Goal: Information Seeking & Learning: Compare options

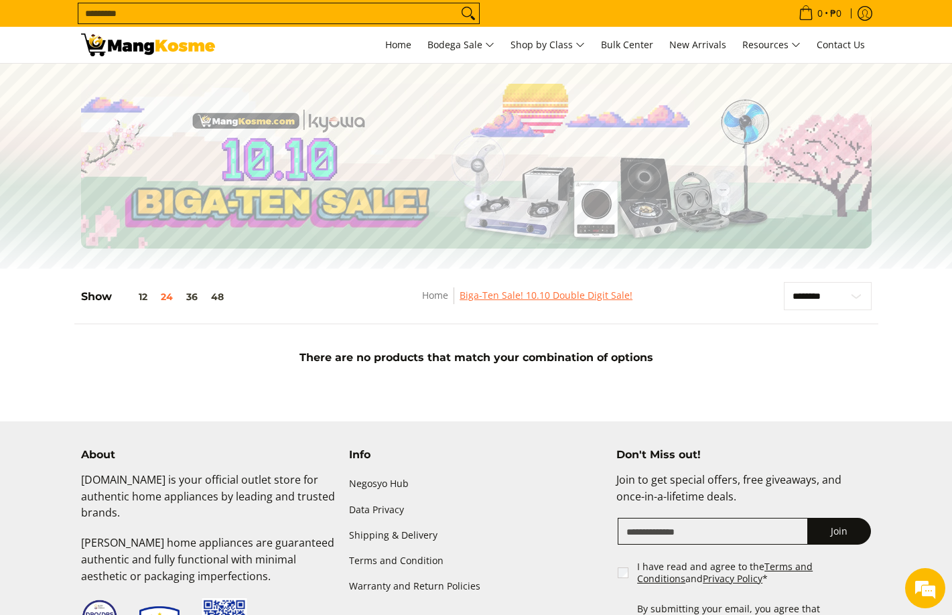
click at [528, 295] on link "Biga-Ten Sale! 10.10 Double Digit Sale!" at bounding box center [546, 295] width 173 height 13
click at [145, 295] on button "12" at bounding box center [133, 296] width 42 height 11
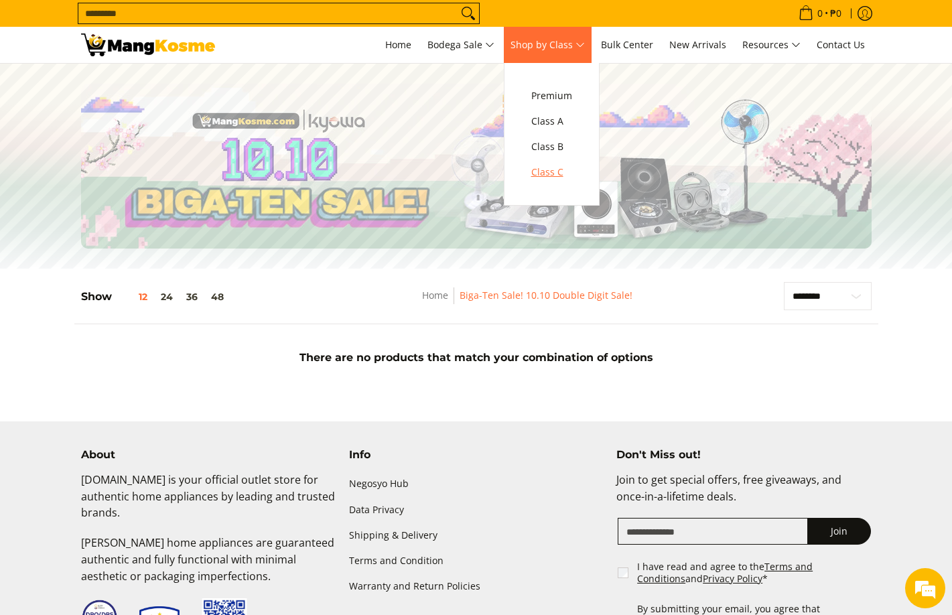
click at [551, 175] on span "Class C" at bounding box center [551, 172] width 41 height 17
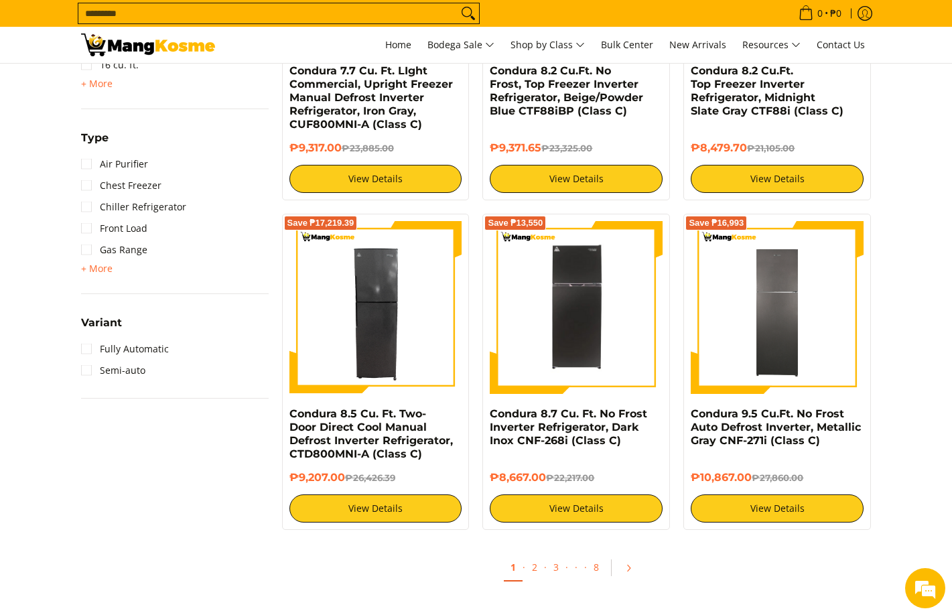
scroll to position [1340, 0]
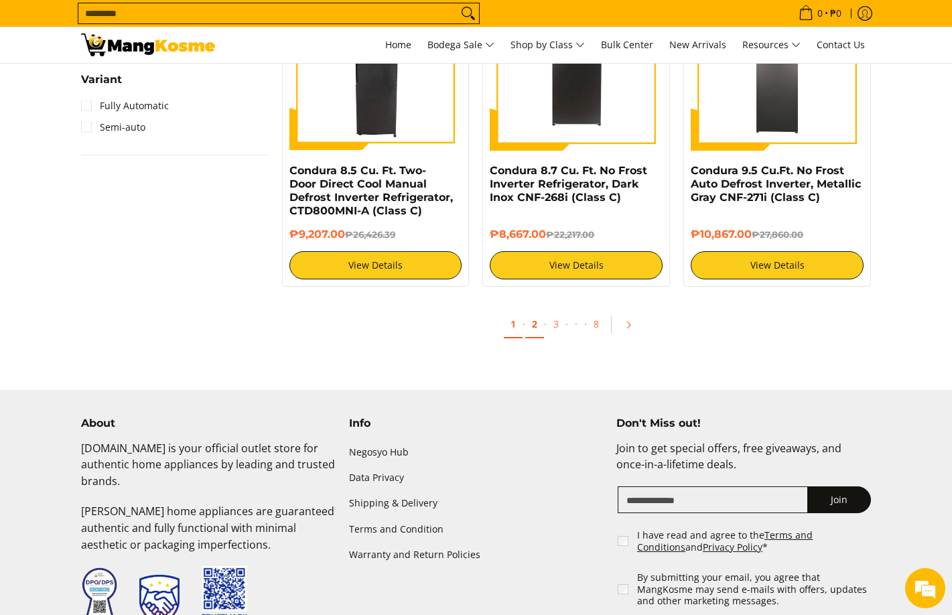
click at [529, 311] on link "2" at bounding box center [534, 324] width 19 height 27
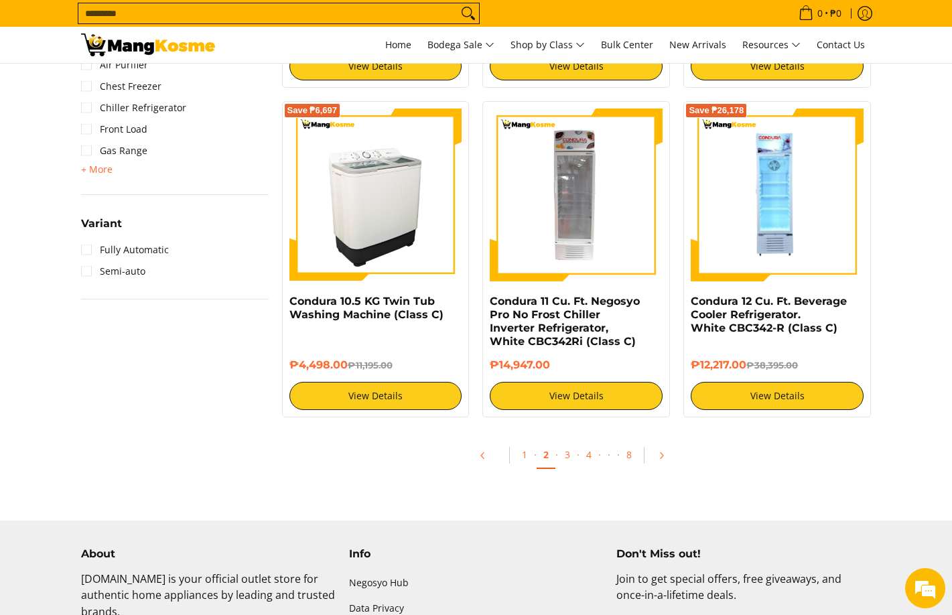
scroll to position [1407, 0]
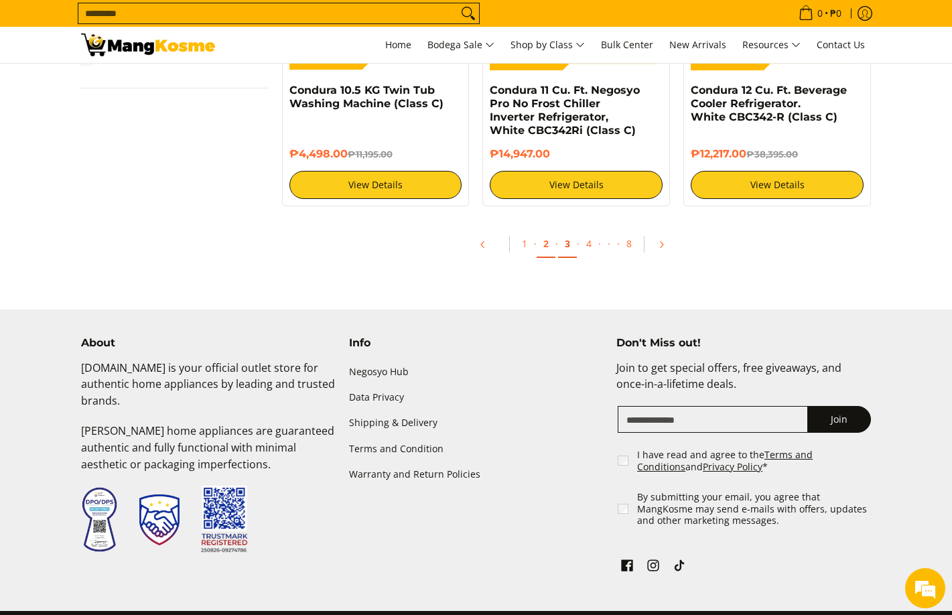
click at [565, 241] on link "3" at bounding box center [567, 243] width 19 height 27
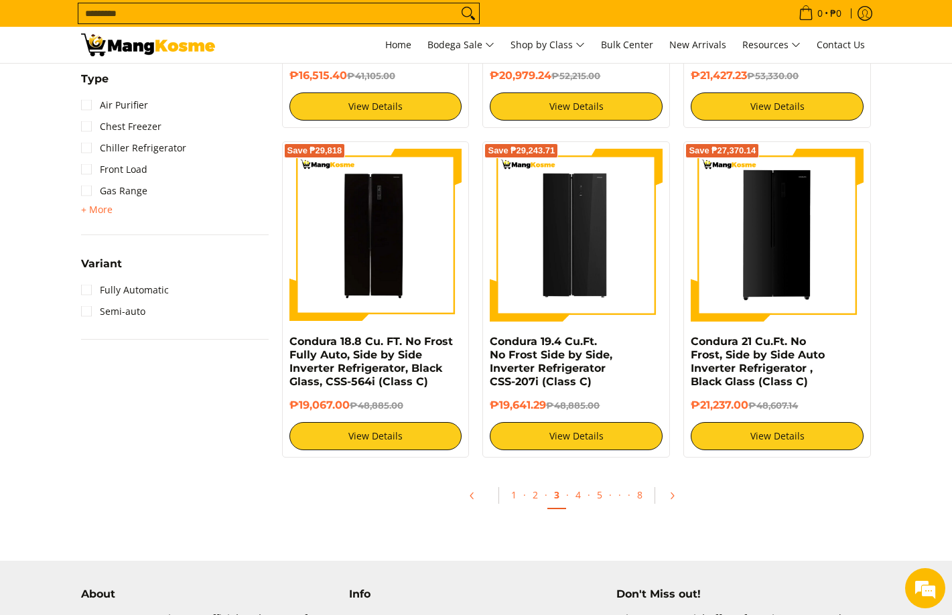
scroll to position [1340, 0]
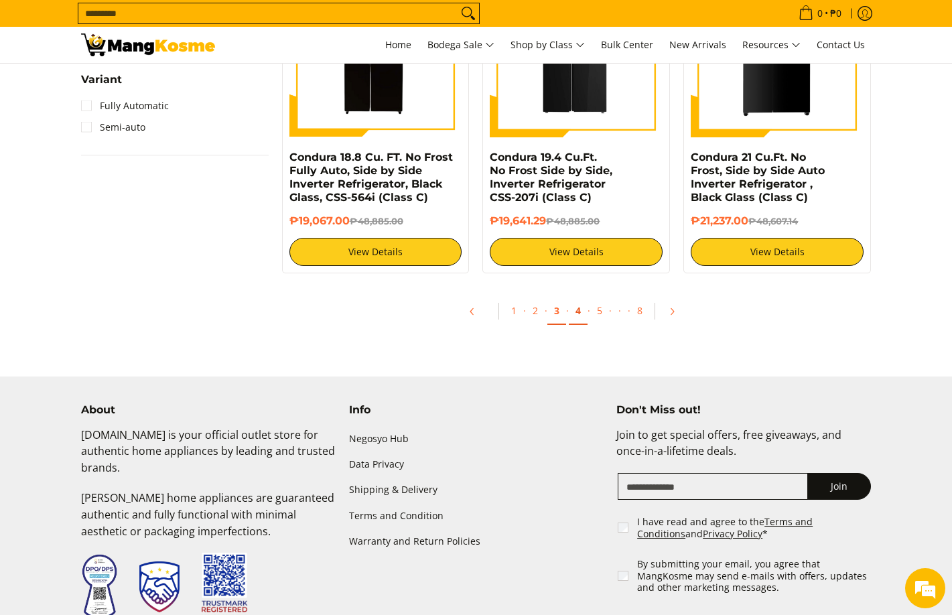
click at [582, 300] on link "4" at bounding box center [578, 310] width 19 height 27
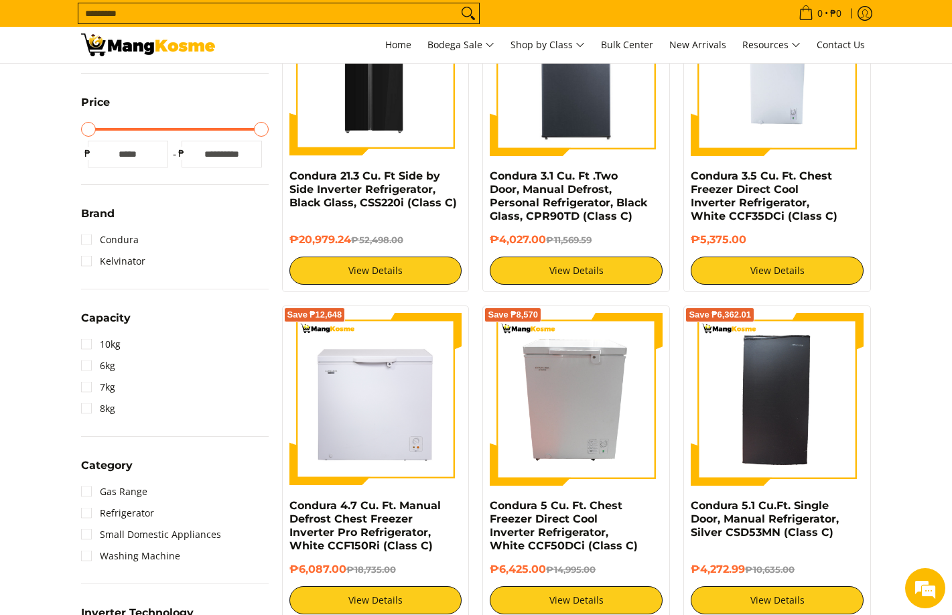
scroll to position [335, 0]
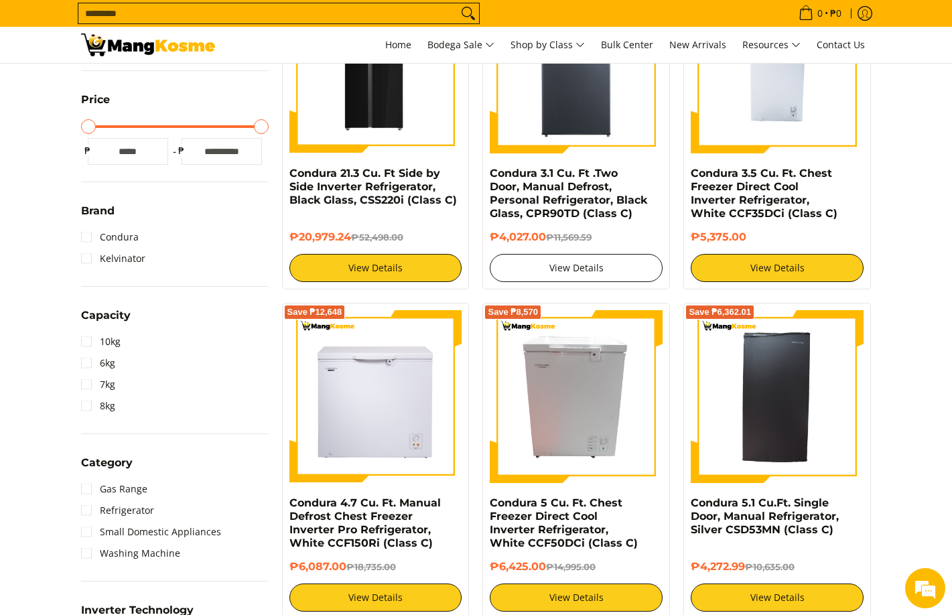
click at [589, 262] on link "View Details" at bounding box center [576, 268] width 173 height 28
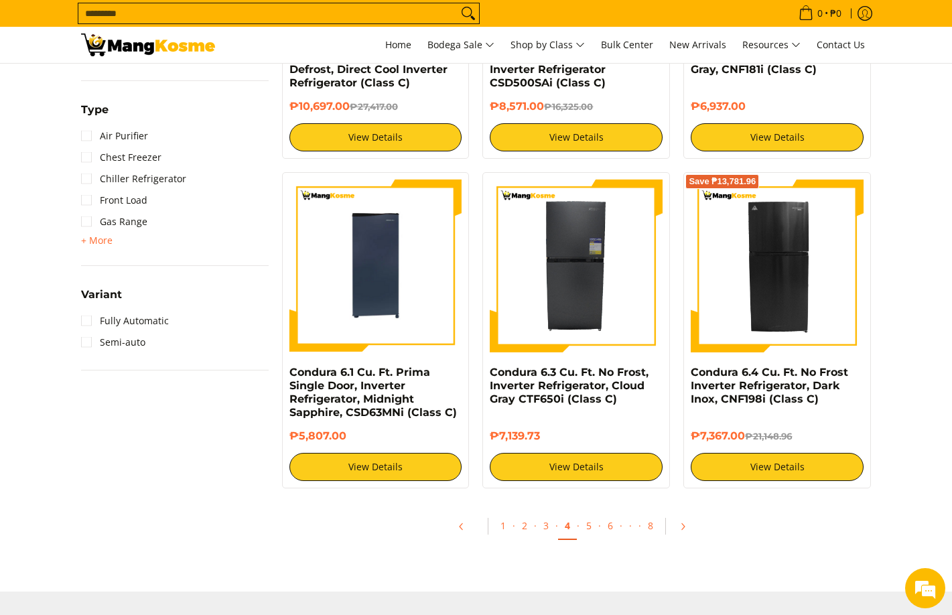
scroll to position [1273, 0]
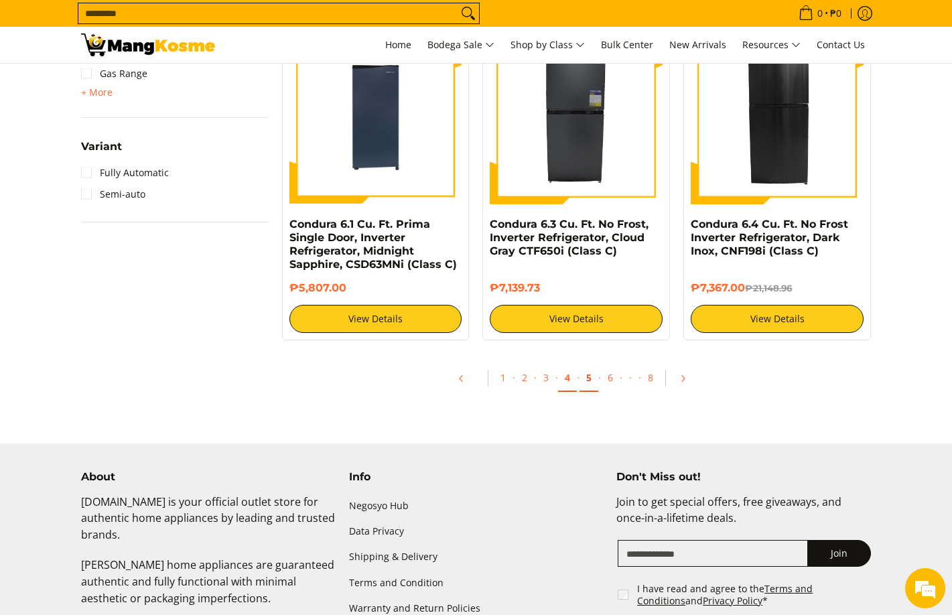
click at [587, 380] on link "5" at bounding box center [588, 377] width 19 height 27
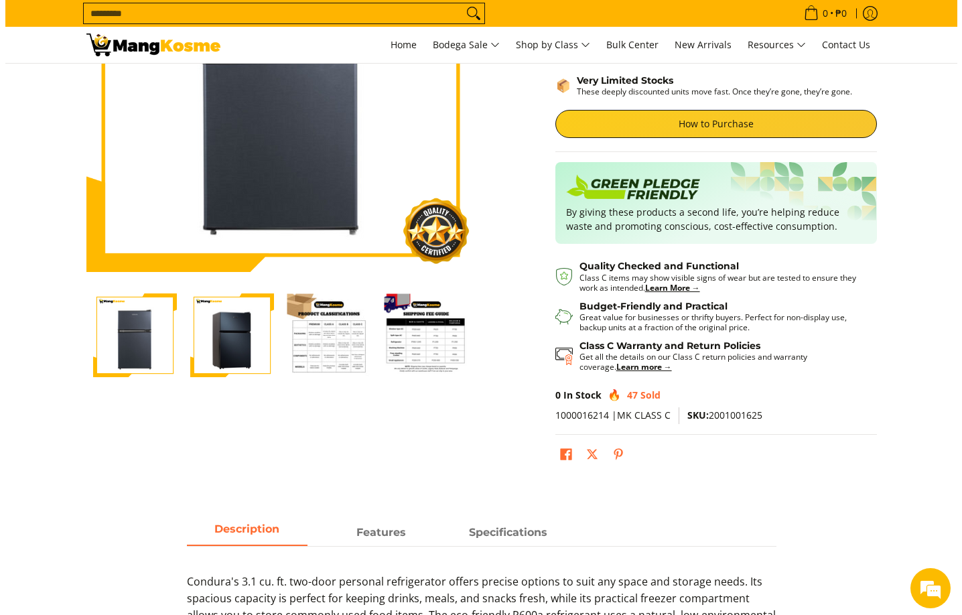
scroll to position [201, 0]
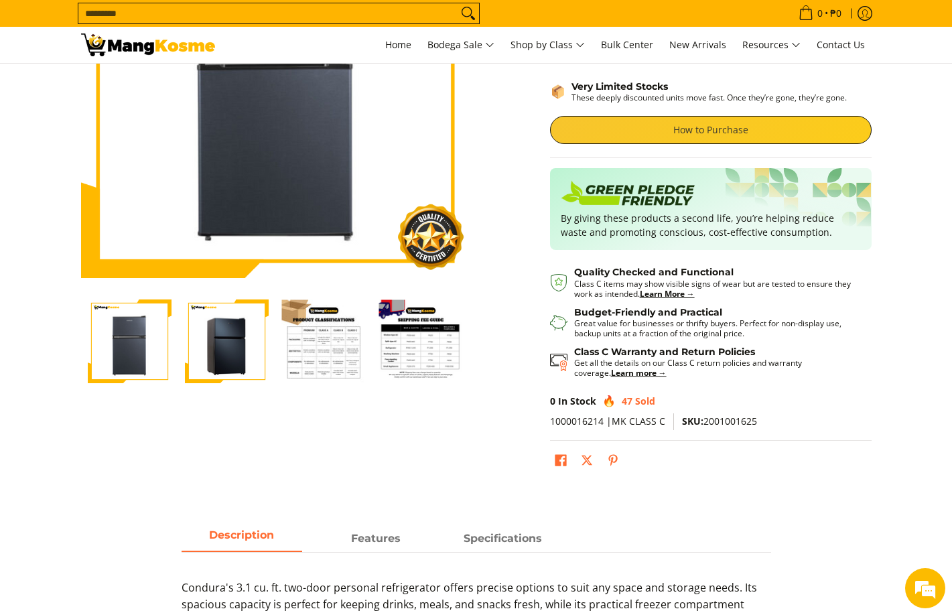
click at [664, 134] on link "How to Purchase" at bounding box center [711, 130] width 322 height 28
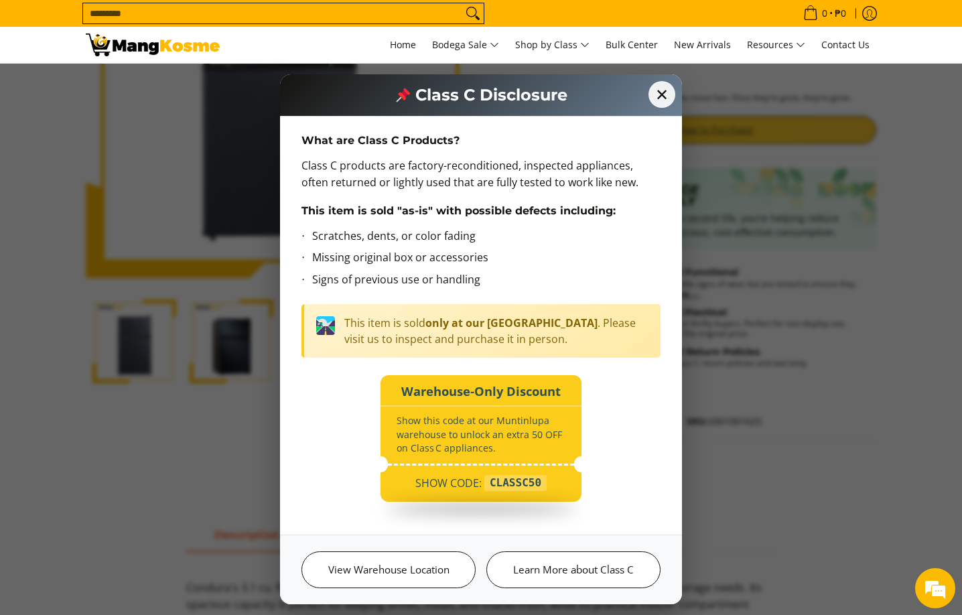
scroll to position [5, 0]
click at [509, 480] on div "CLASSC50" at bounding box center [515, 482] width 62 height 16
copy div "CLASSC50"
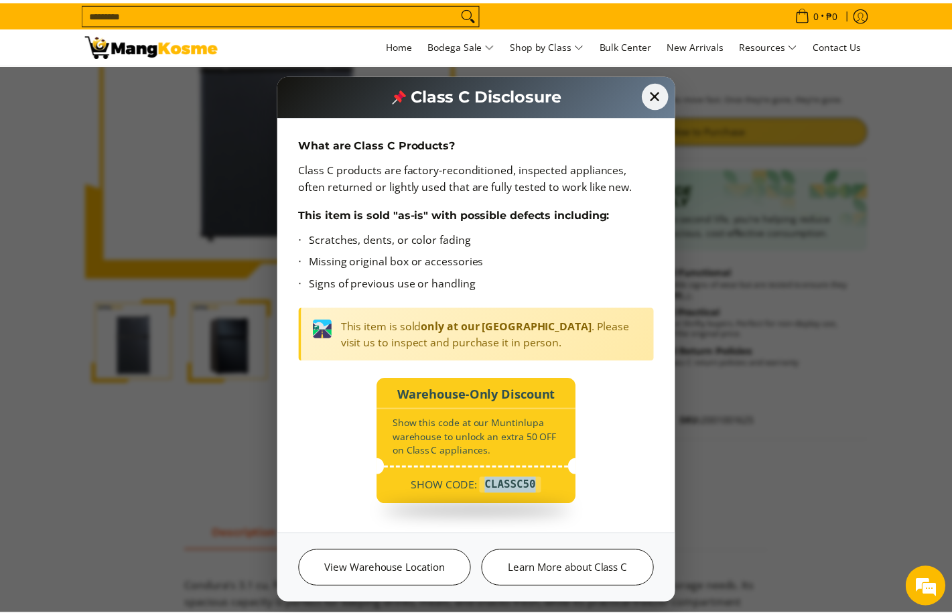
scroll to position [0, 0]
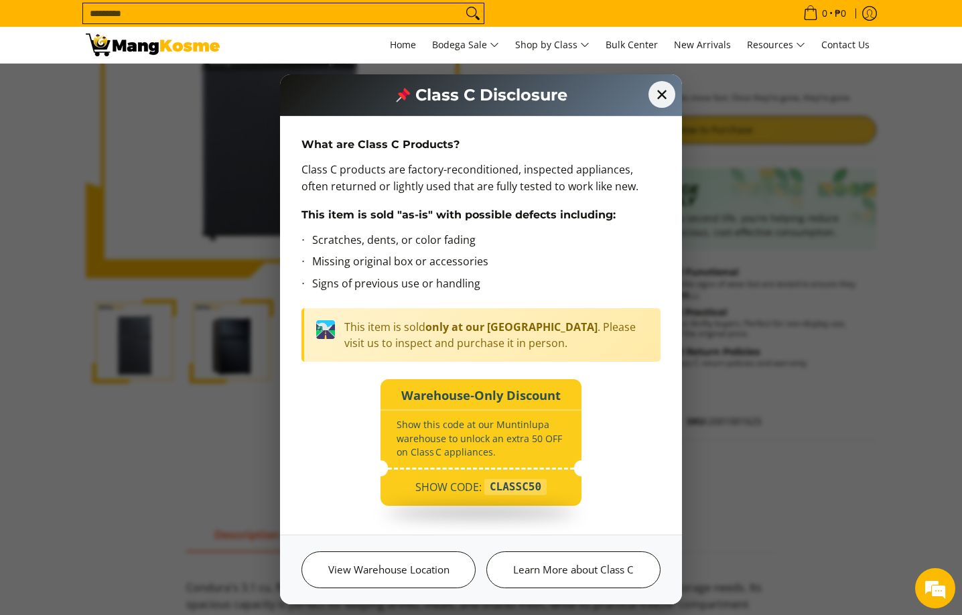
click at [445, 488] on span "SHOW CODE:" at bounding box center [448, 487] width 66 height 16
click at [445, 489] on span "SHOW CODE:" at bounding box center [448, 487] width 66 height 16
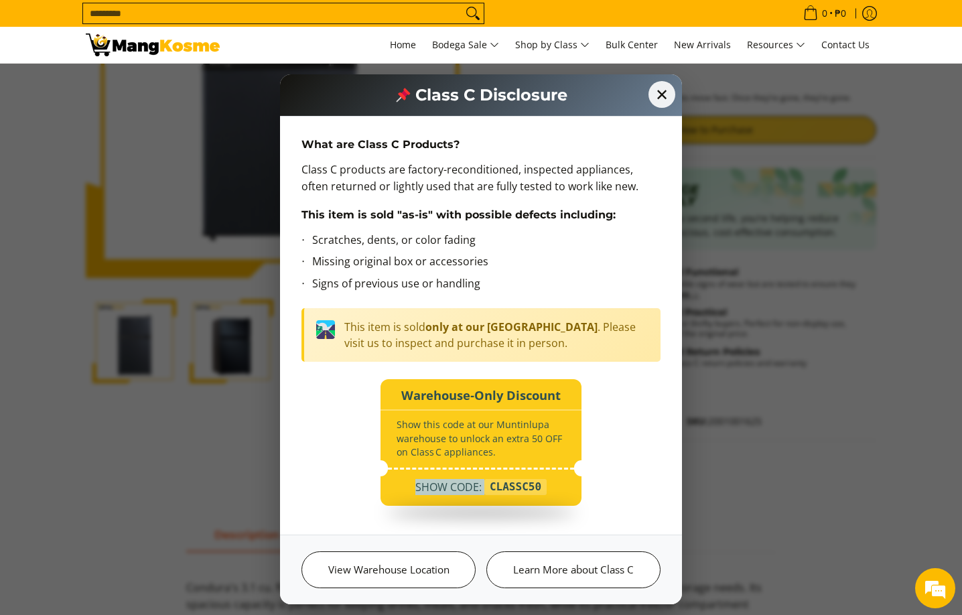
click at [445, 489] on span "SHOW CODE:" at bounding box center [448, 487] width 66 height 16
click at [539, 484] on div "CLASSC50" at bounding box center [515, 487] width 62 height 16
click at [656, 94] on span "✕" at bounding box center [661, 94] width 29 height 29
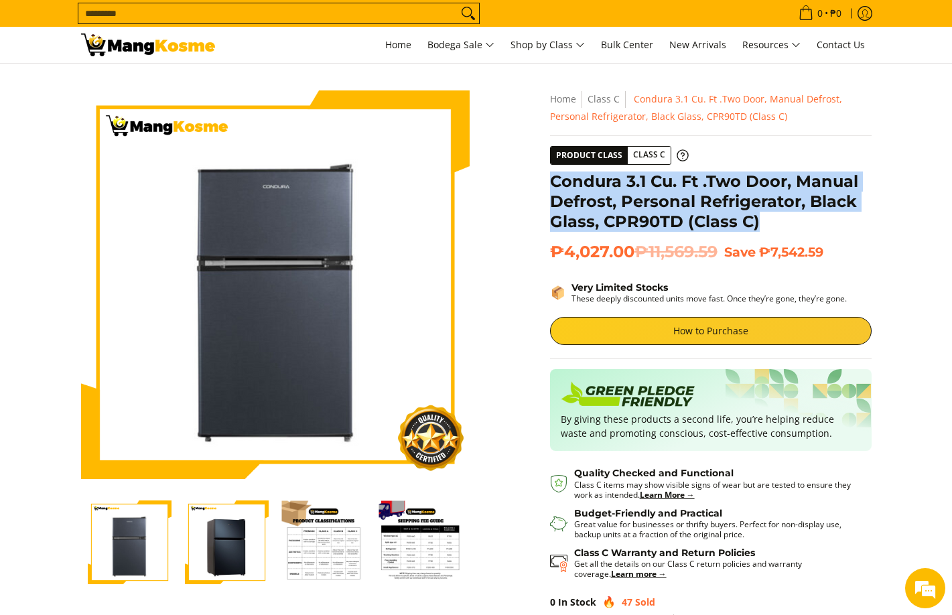
drag, startPoint x: 577, startPoint y: 183, endPoint x: 766, endPoint y: 216, distance: 191.1
click at [766, 216] on h1 "Condura 3.1 Cu. Ft .Two Door, Manual Defrost, Personal Refrigerator, Black Glas…" at bounding box center [711, 201] width 322 height 60
copy h1 "Condura 3.1 Cu. Ft .Two Door, Manual Defrost, Personal Refrigerator, Black Glas…"
click at [716, 335] on link "How to Purchase" at bounding box center [711, 331] width 322 height 28
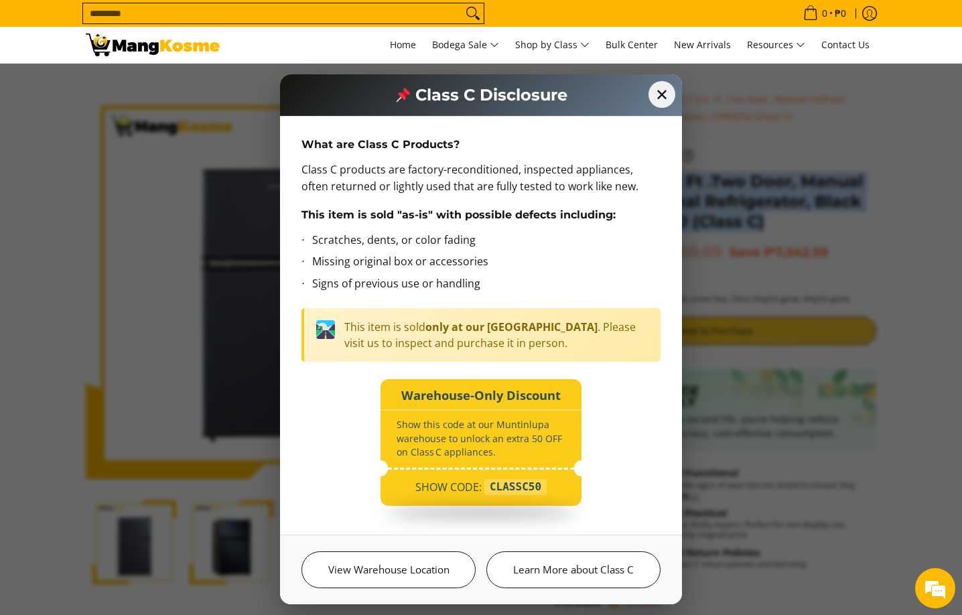
drag, startPoint x: 364, startPoint y: 322, endPoint x: 540, endPoint y: 317, distance: 175.6
click at [540, 317] on div "This item is sold only at our Muntinlupa Warehouse . Please visit us to inspect…" at bounding box center [480, 335] width 359 height 54
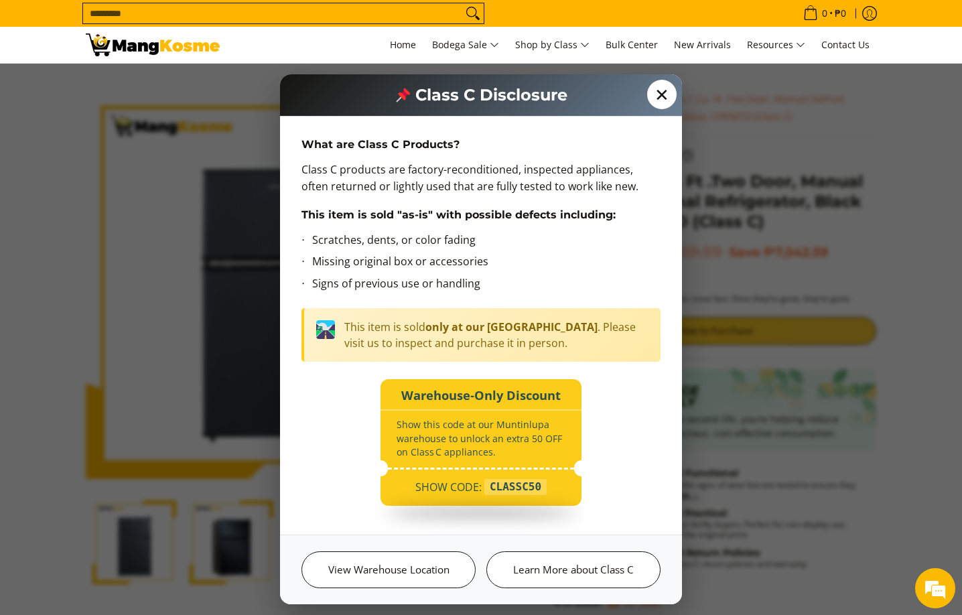
click at [656, 93] on span "✕" at bounding box center [661, 94] width 29 height 29
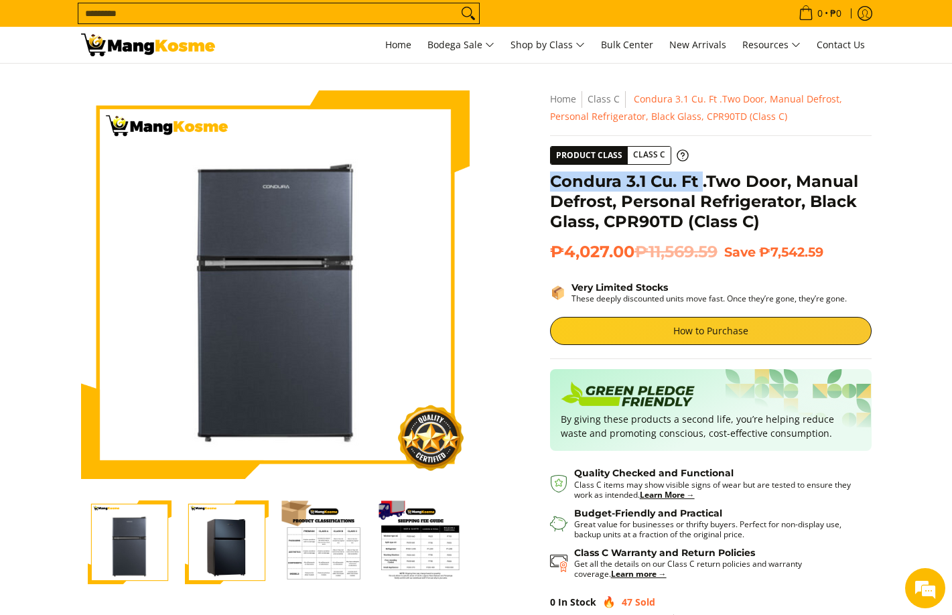
copy h1 "Condura 3.1 Cu. Ft"
drag, startPoint x: 551, startPoint y: 182, endPoint x: 704, endPoint y: 180, distance: 153.4
click at [704, 180] on h1 "Condura 3.1 Cu. Ft .Two Door, Manual Defrost, Personal Refrigerator, Black Glas…" at bounding box center [711, 201] width 322 height 60
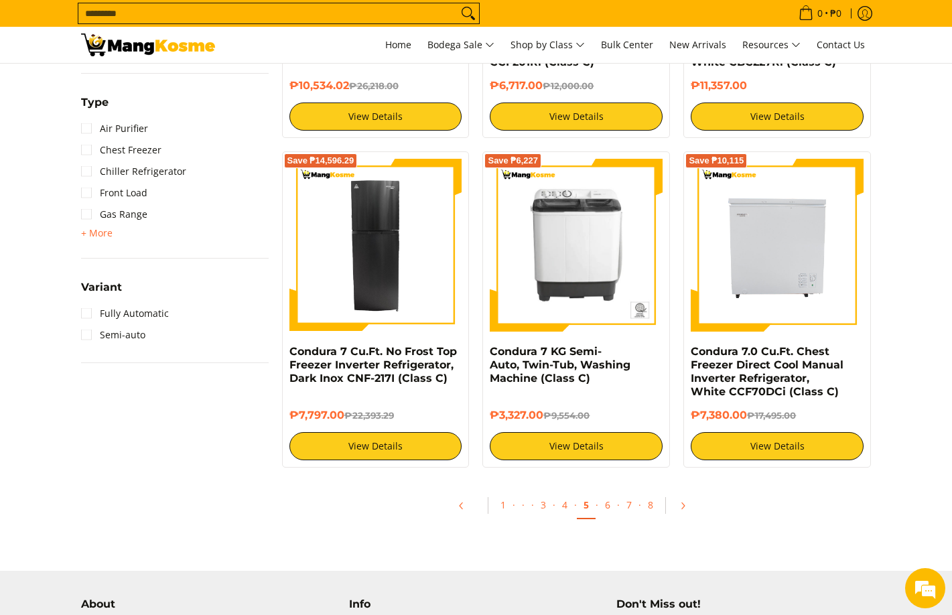
scroll to position [1139, 0]
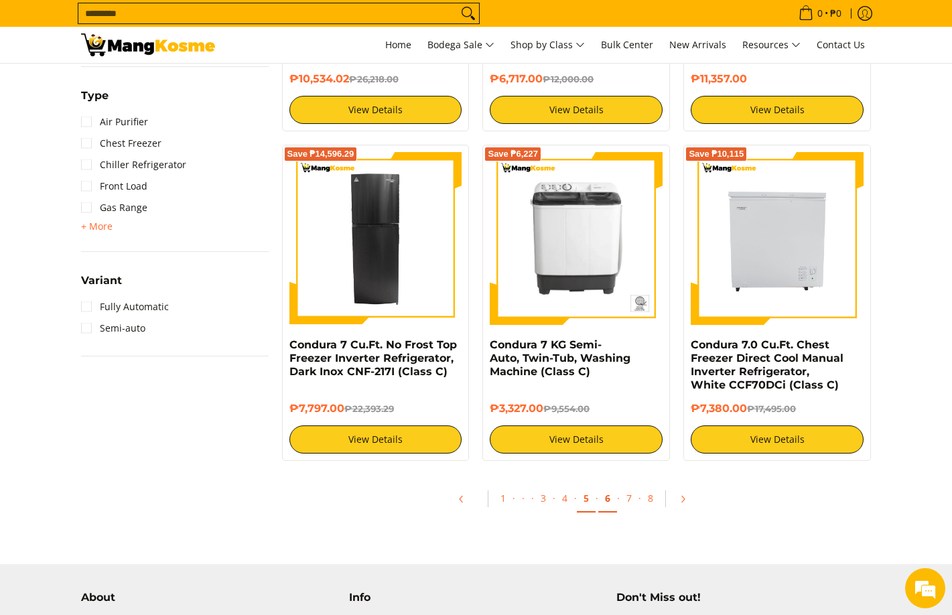
click at [608, 500] on link "6" at bounding box center [607, 498] width 19 height 27
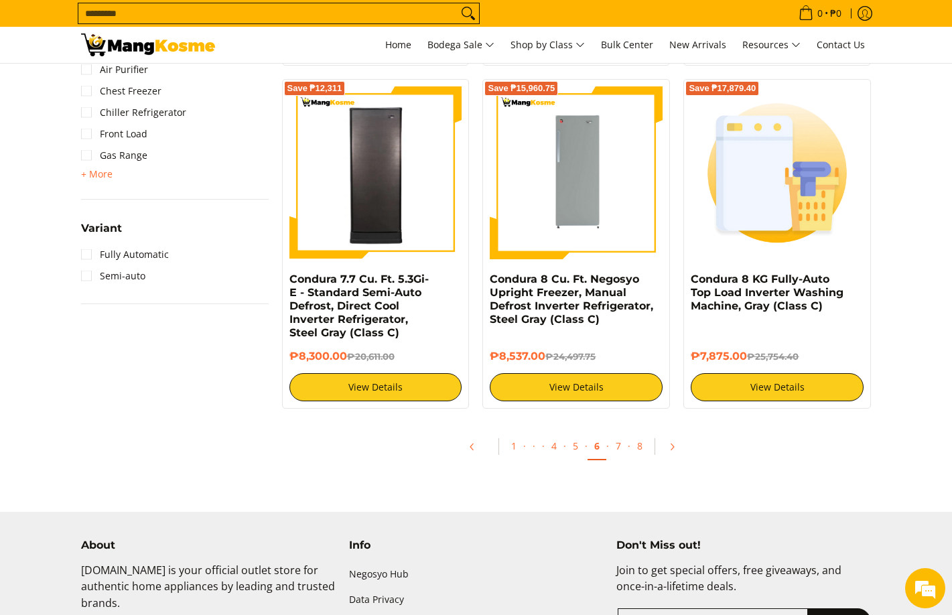
scroll to position [1139, 0]
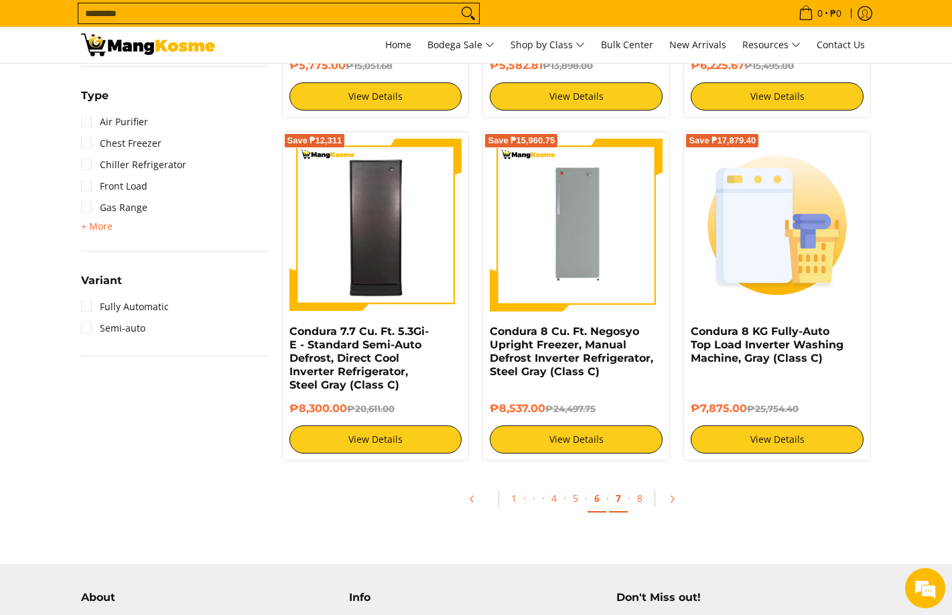
click at [618, 498] on link "7" at bounding box center [618, 498] width 19 height 27
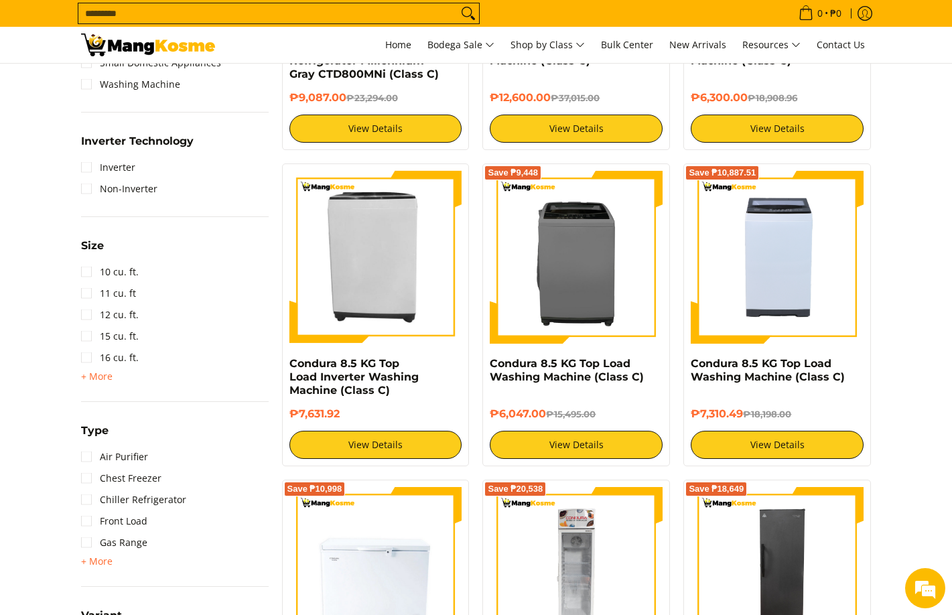
drag, startPoint x: 46, startPoint y: 380, endPoint x: 267, endPoint y: 455, distance: 233.0
click at [46, 380] on section "**********" at bounding box center [476, 153] width 952 height 1437
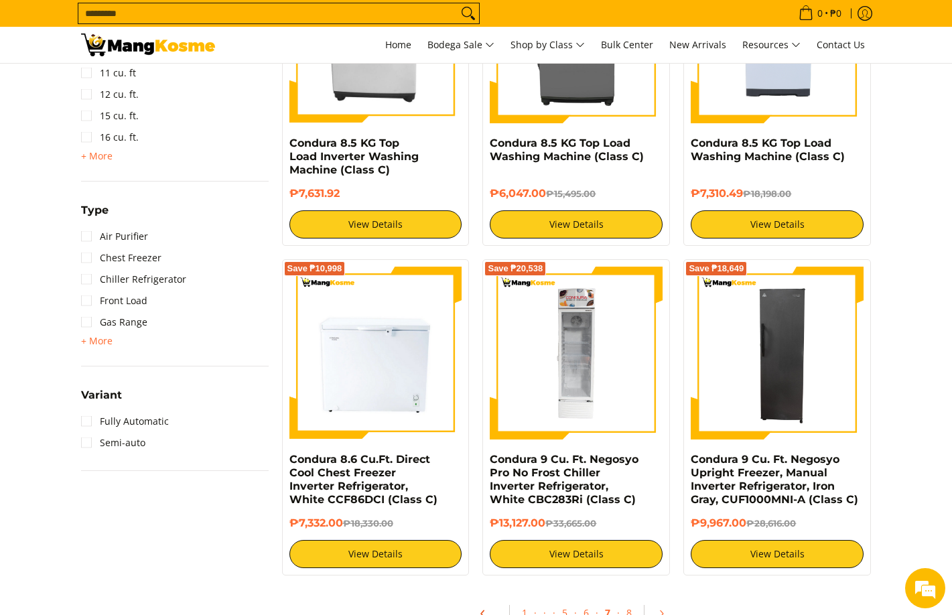
scroll to position [1139, 0]
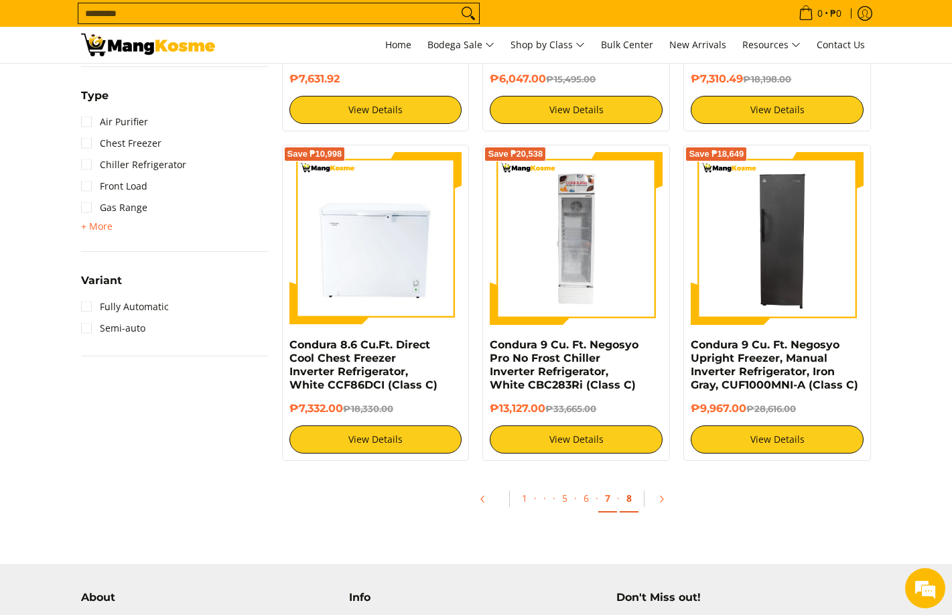
click at [625, 498] on link "8" at bounding box center [629, 498] width 19 height 27
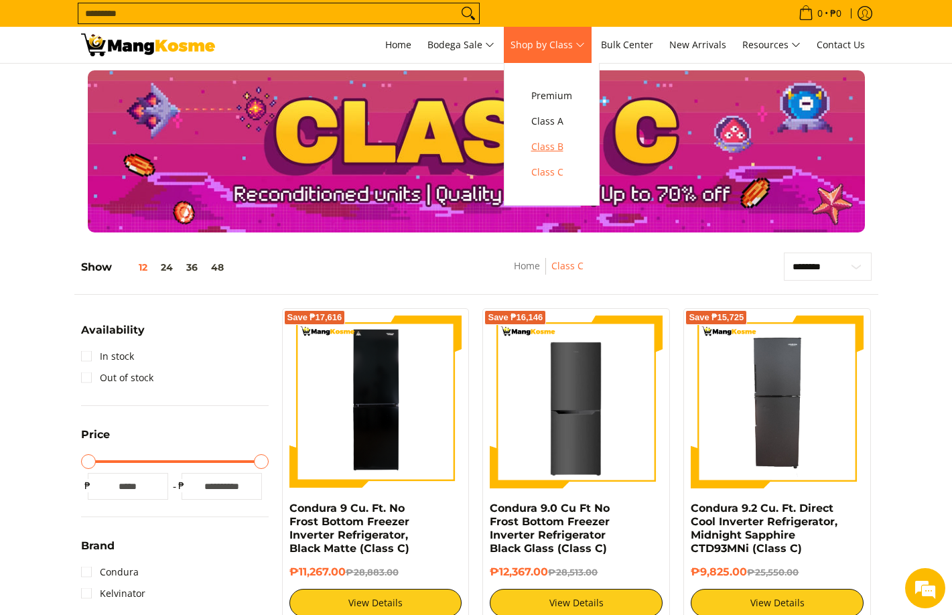
click at [551, 148] on span "Class B" at bounding box center [551, 147] width 41 height 17
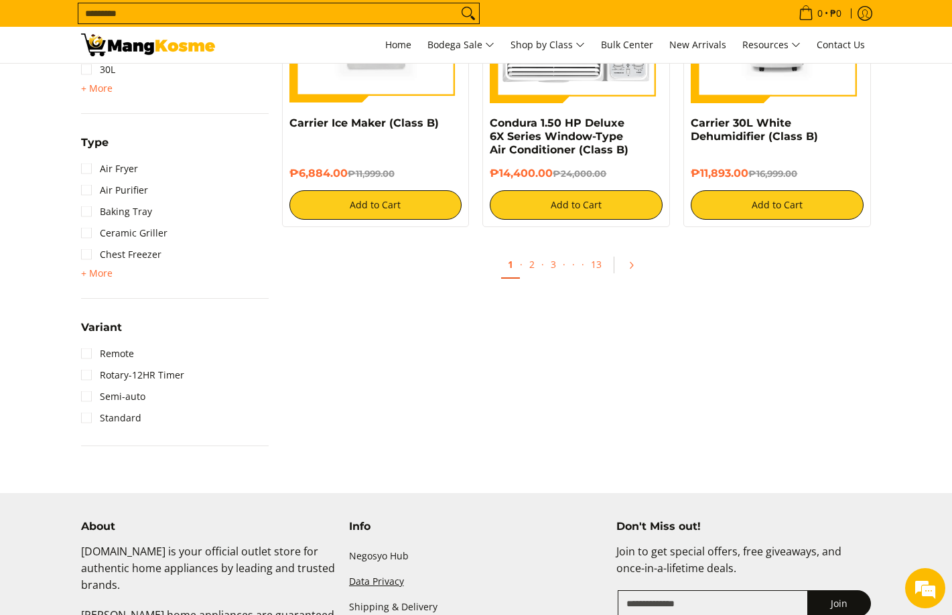
scroll to position [1407, 0]
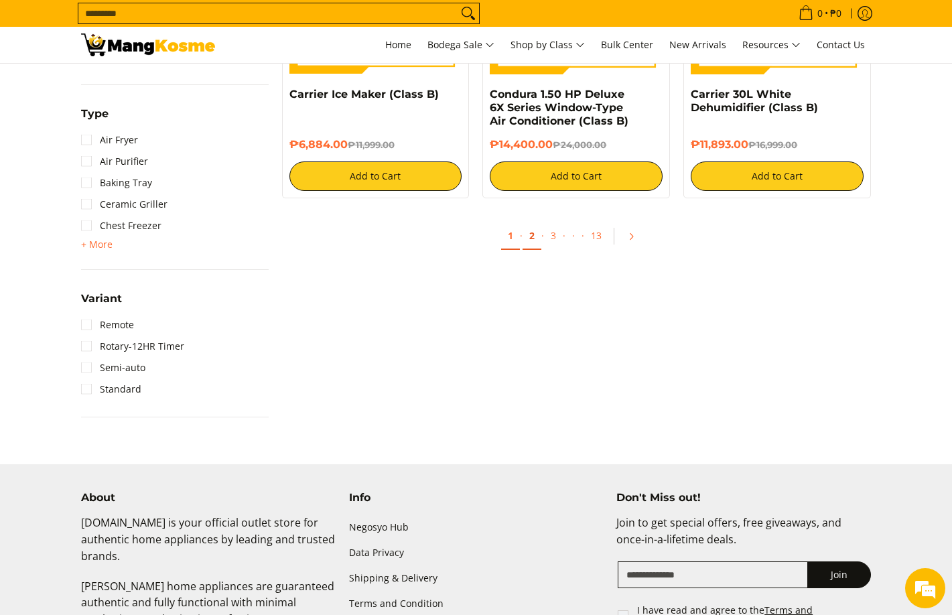
click at [531, 240] on link "2" at bounding box center [531, 235] width 19 height 27
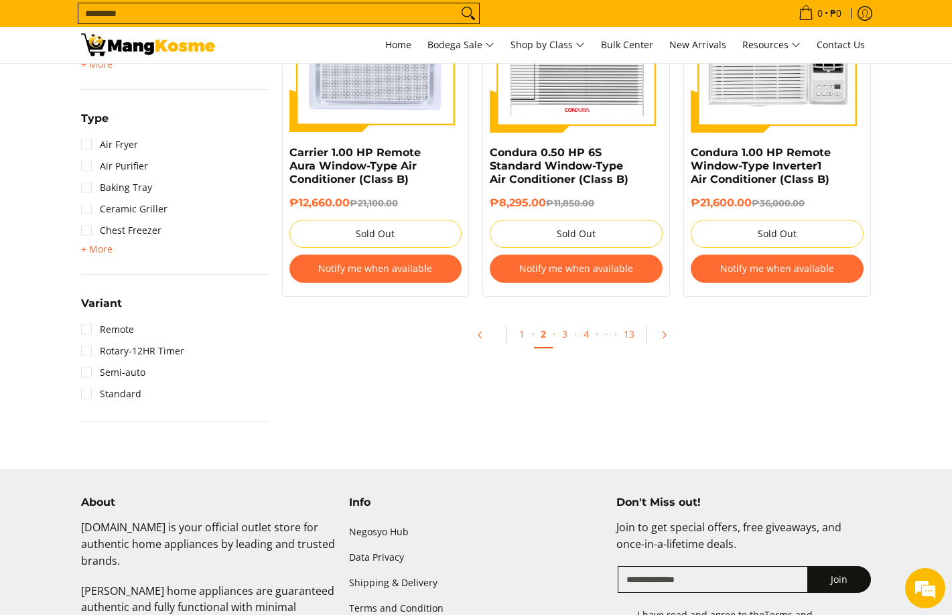
scroll to position [1541, 0]
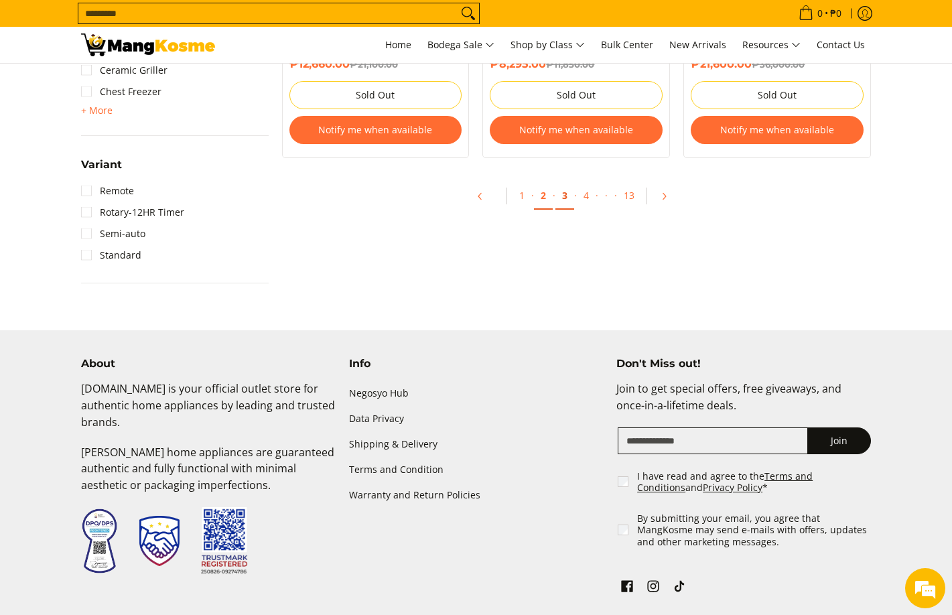
click at [561, 194] on link "3" at bounding box center [564, 195] width 19 height 27
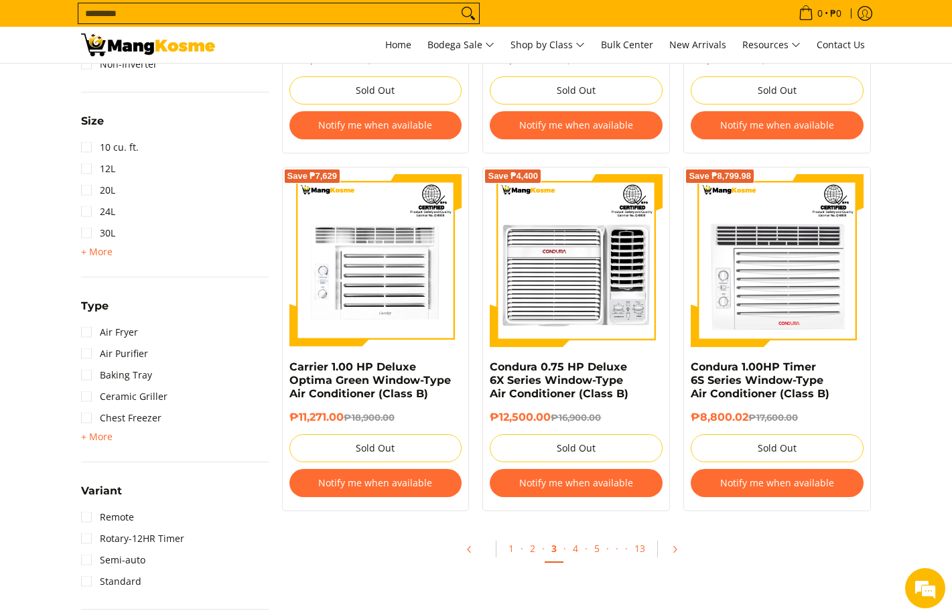
scroll to position [1273, 0]
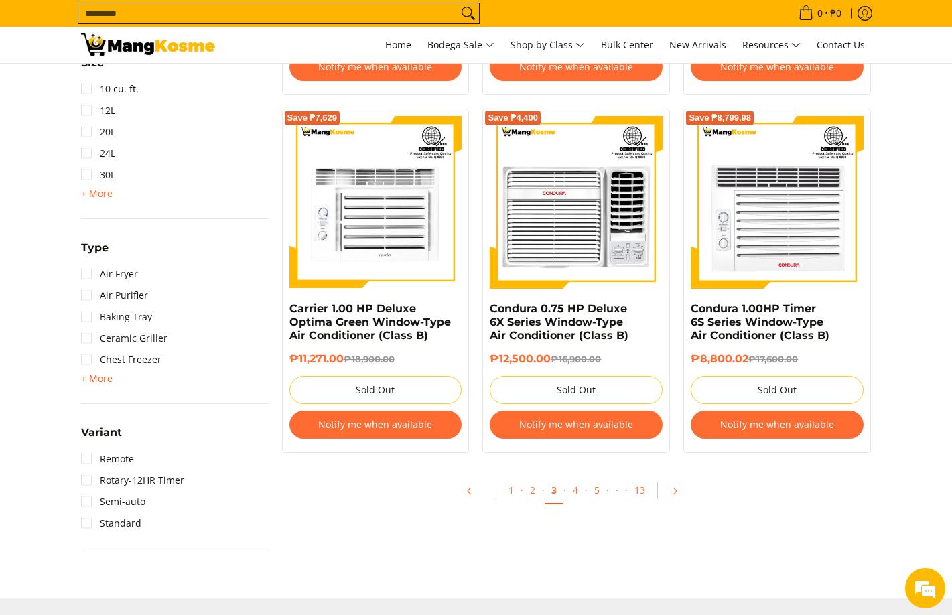
click at [94, 384] on span "+ More - Less" at bounding box center [96, 378] width 31 height 16
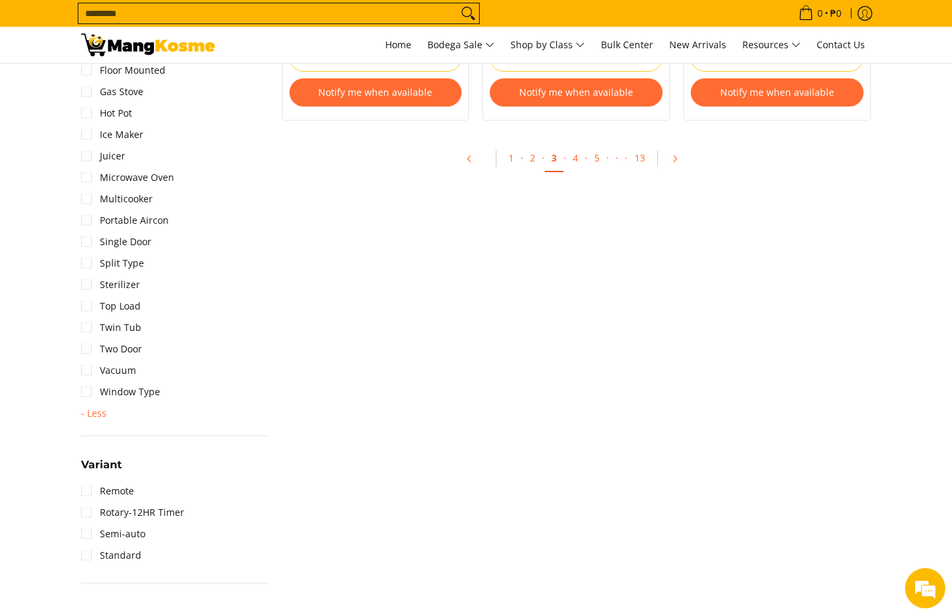
scroll to position [1608, 0]
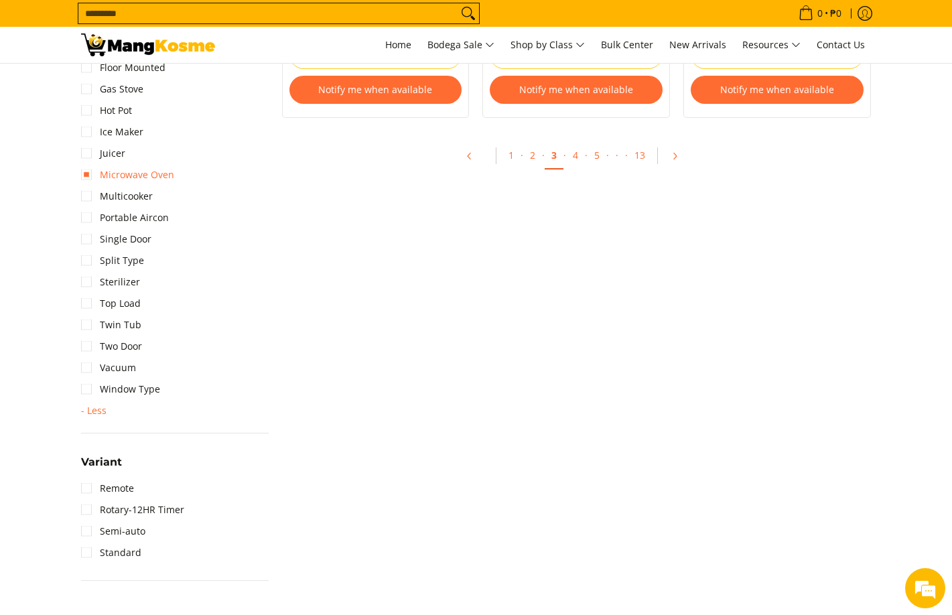
click at [88, 173] on link "Microwave Oven" at bounding box center [127, 174] width 93 height 21
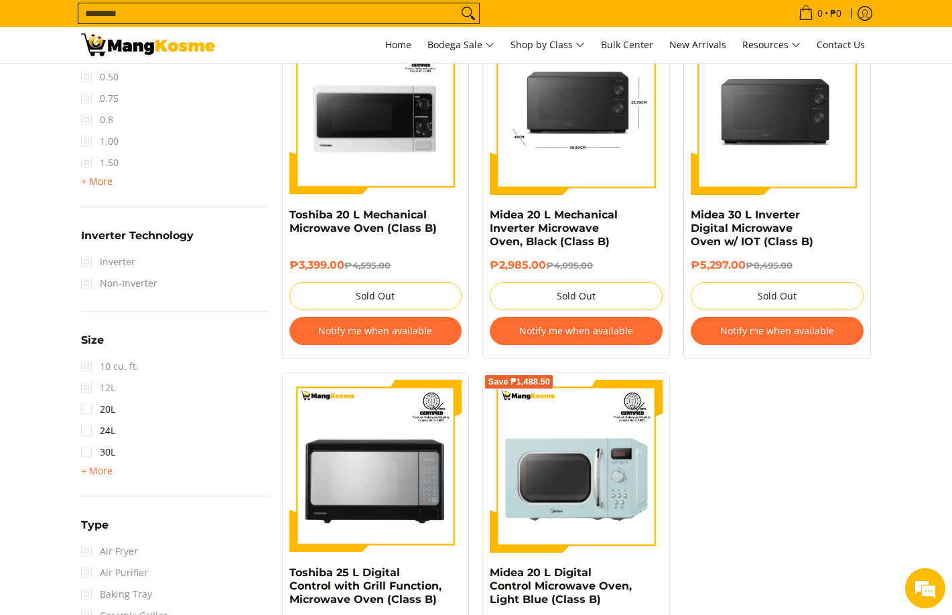
scroll to position [993, 0]
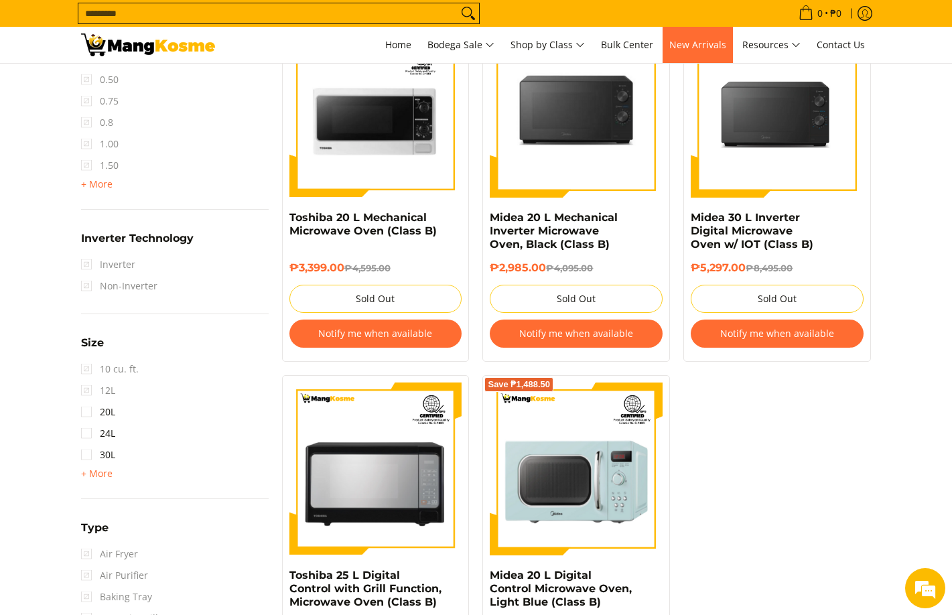
click at [710, 44] on span "New Arrivals" at bounding box center [697, 44] width 57 height 13
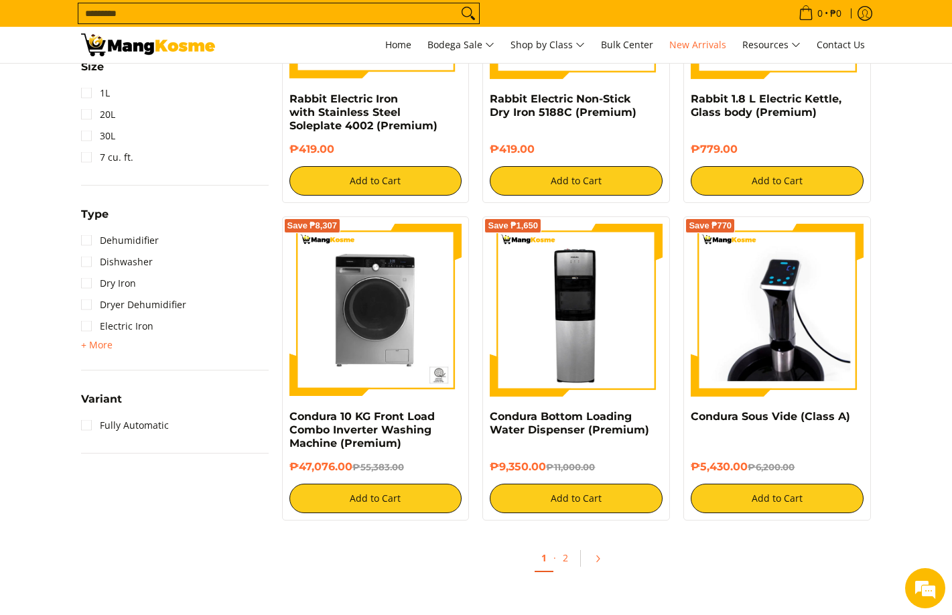
scroll to position [1072, 0]
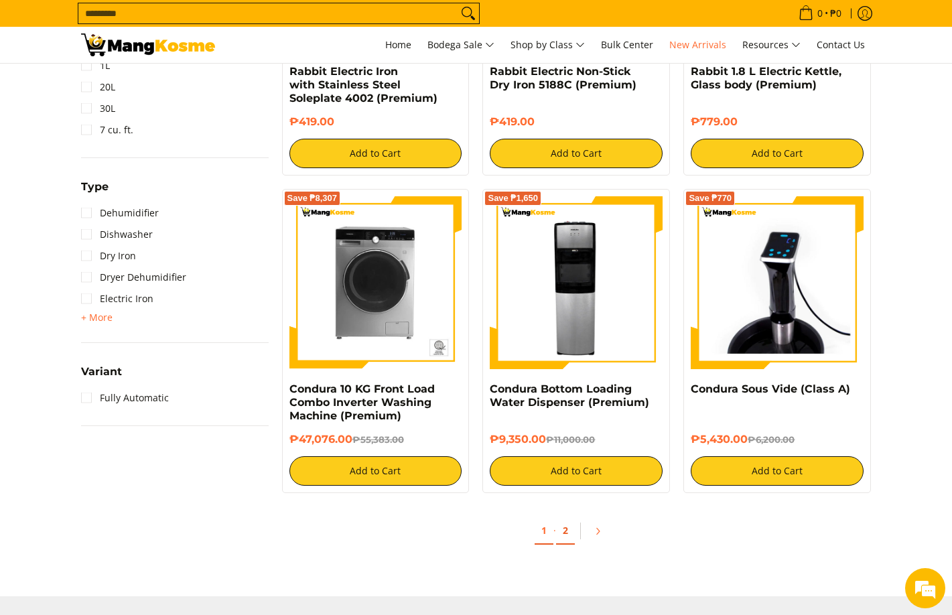
click at [565, 533] on link "2" at bounding box center [565, 530] width 19 height 27
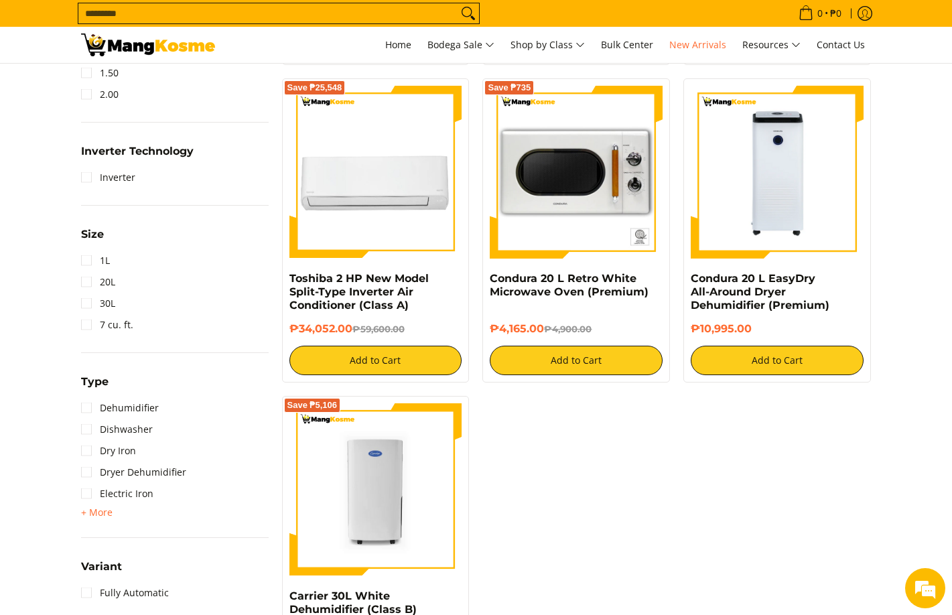
scroll to position [670, 0]
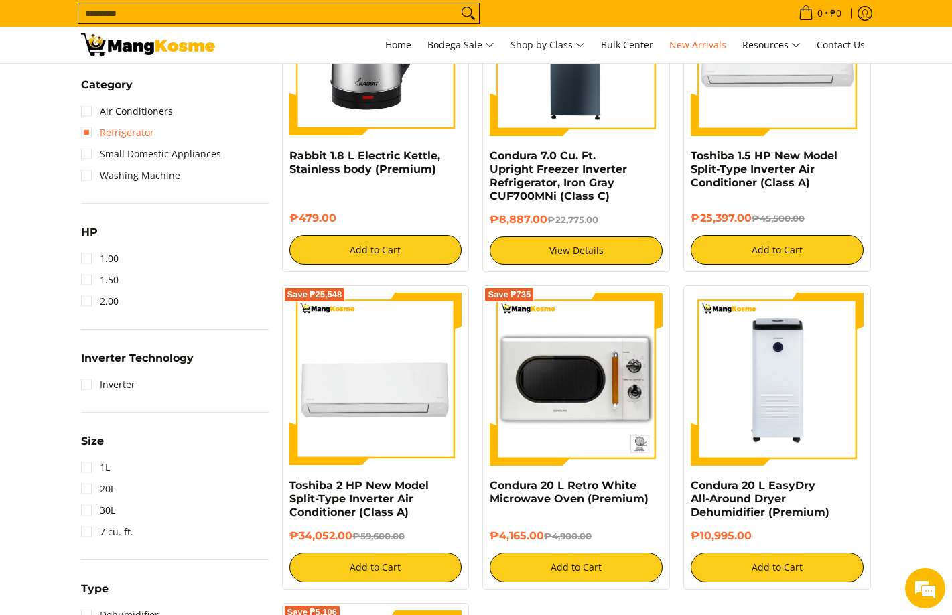
click at [138, 129] on link "Refrigerator" at bounding box center [117, 132] width 73 height 21
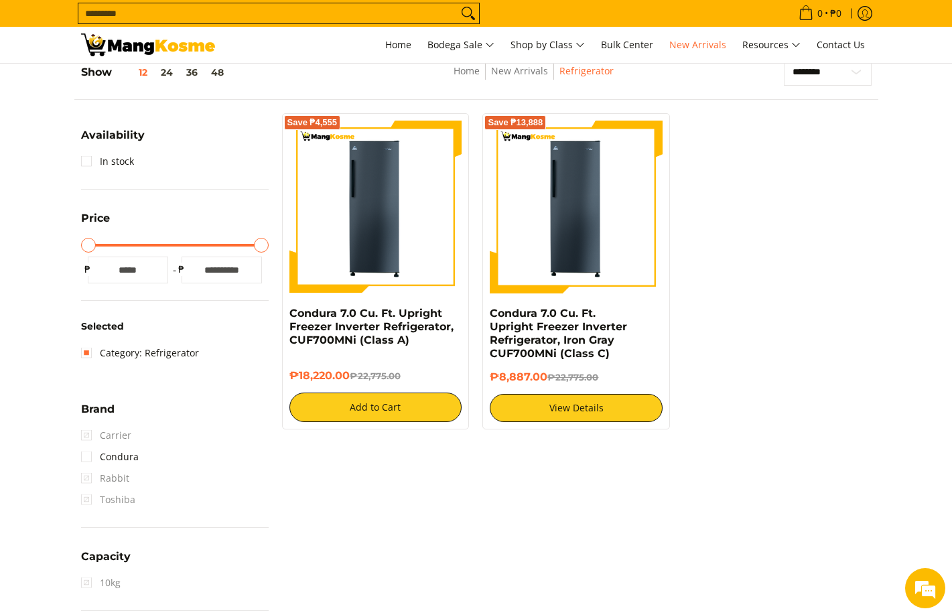
scroll to position [189, 0]
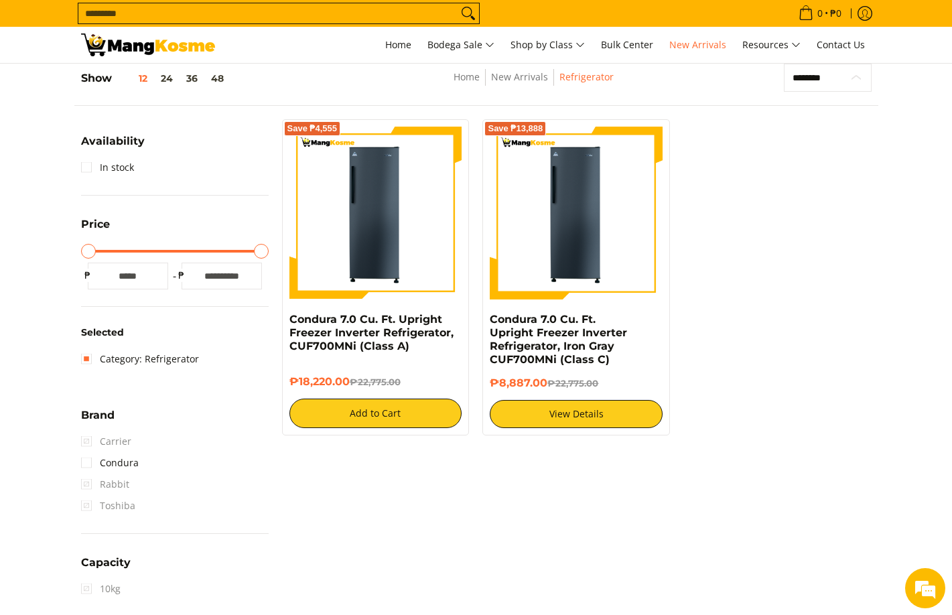
click at [829, 85] on select "**********" at bounding box center [828, 78] width 88 height 28
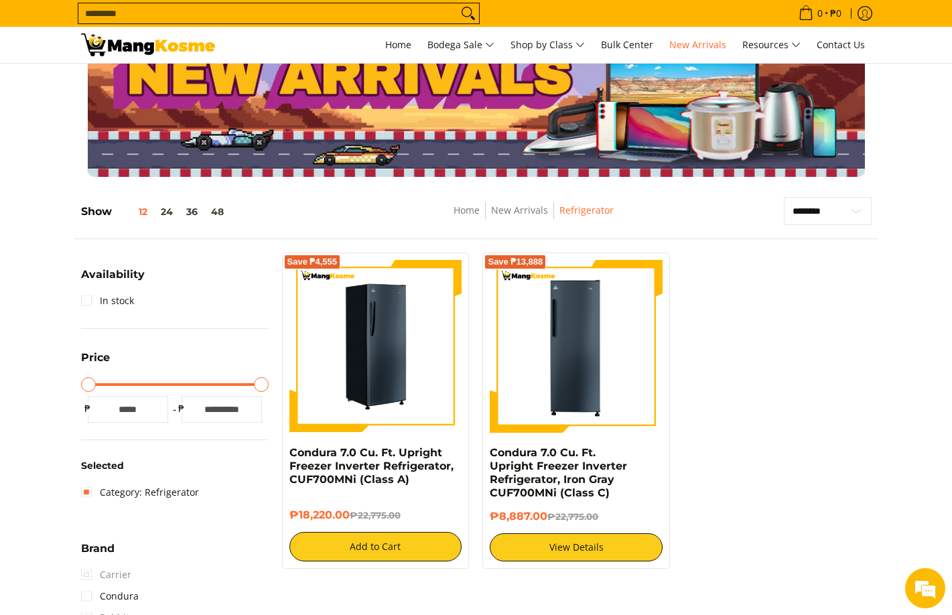
scroll to position [55, 0]
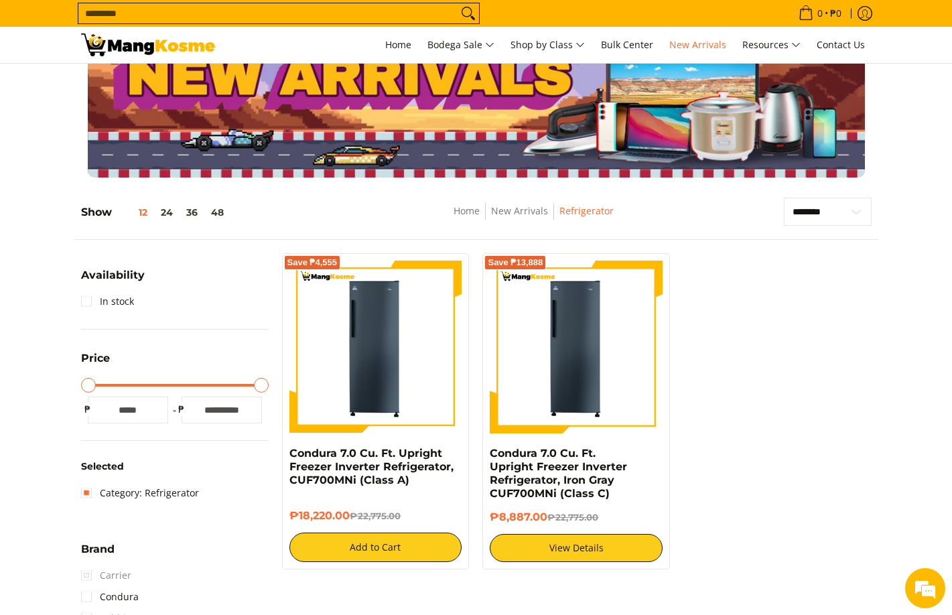
click at [480, 218] on span "Home" at bounding box center [466, 211] width 26 height 17
click at [478, 214] on link "Home" at bounding box center [466, 210] width 26 height 13
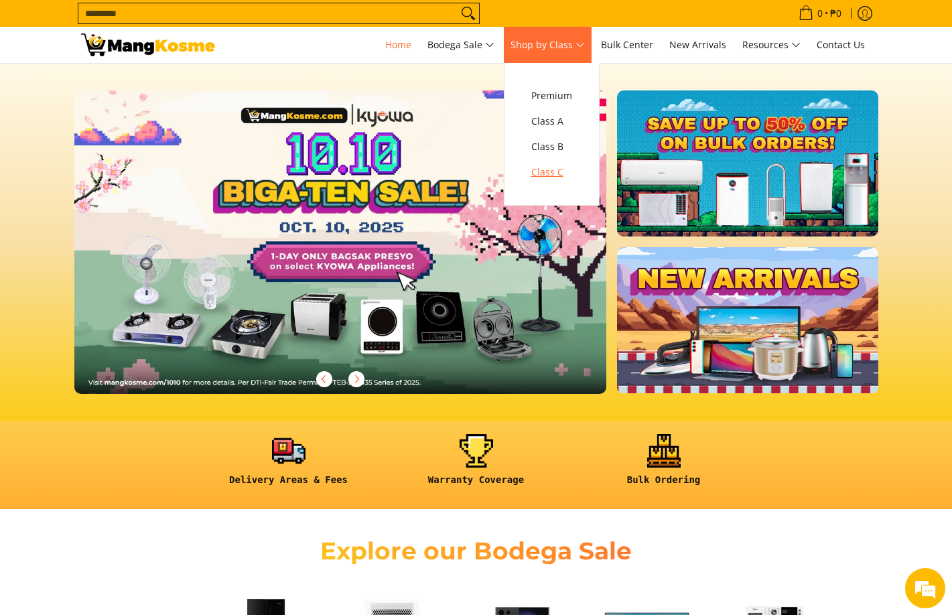
click at [561, 173] on span "Class C" at bounding box center [551, 172] width 41 height 17
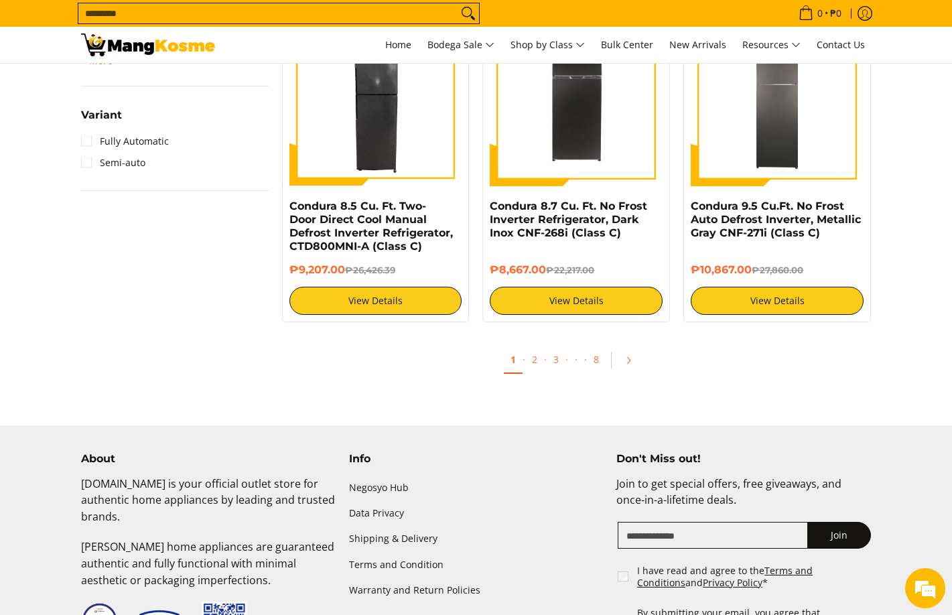
scroll to position [1340, 0]
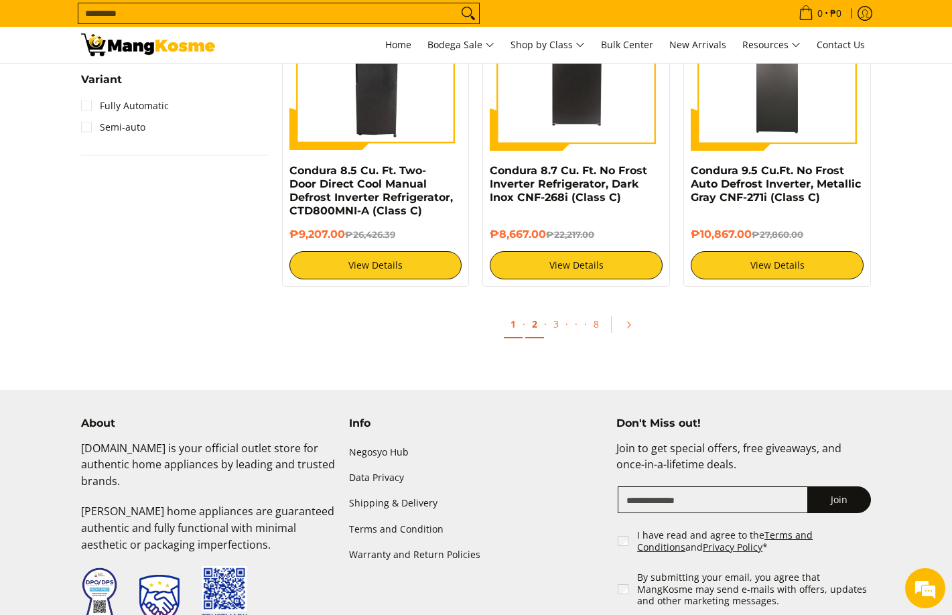
click at [535, 311] on link "2" at bounding box center [534, 324] width 19 height 27
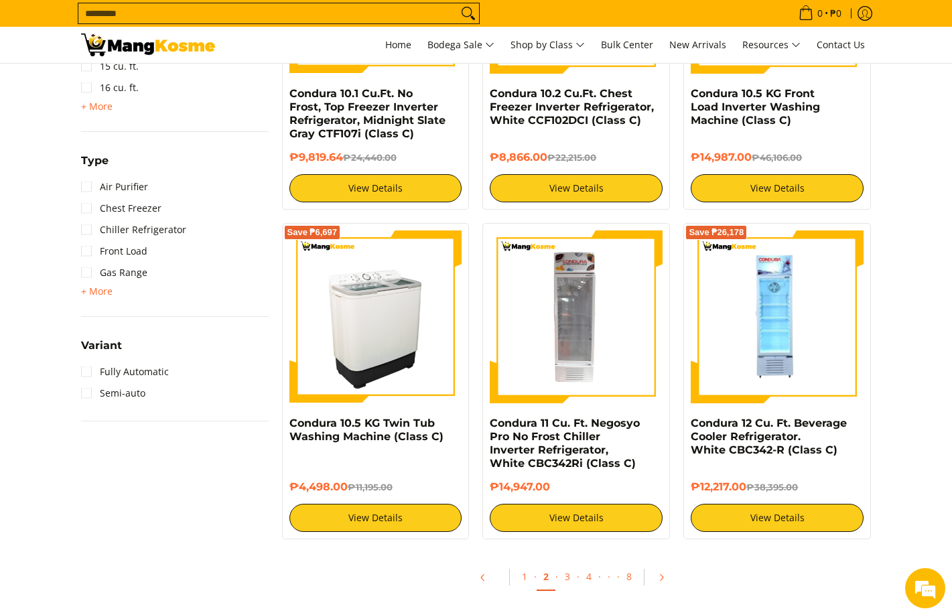
scroll to position [1206, 0]
